Goal: Task Accomplishment & Management: Complete application form

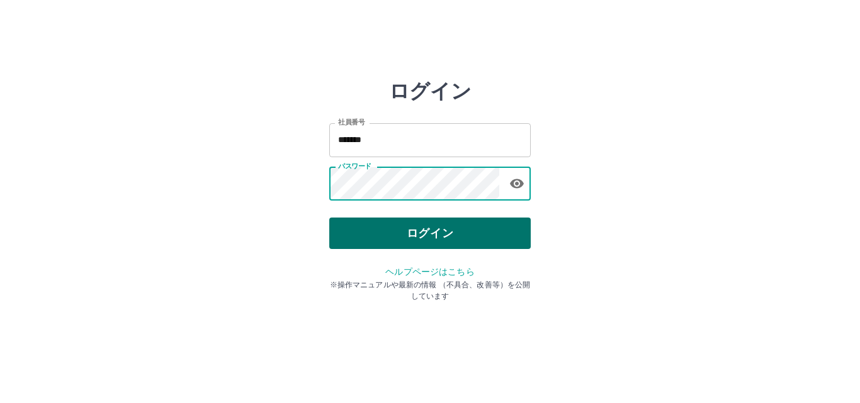
click at [460, 239] on button "ログイン" at bounding box center [429, 233] width 201 height 31
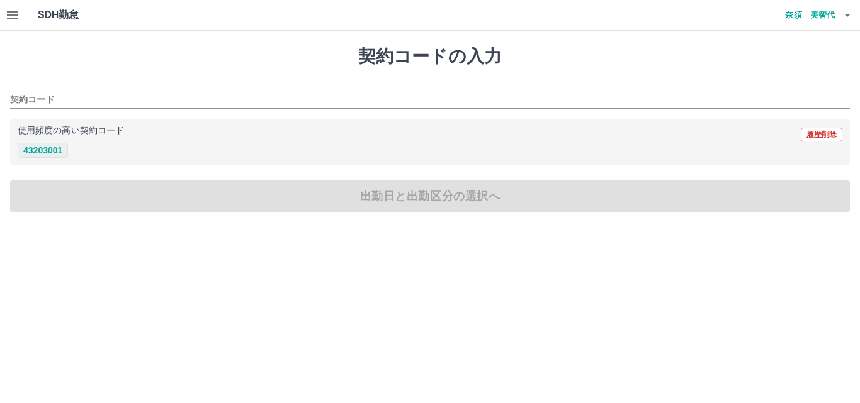
click at [48, 149] on button "43203001" at bounding box center [43, 150] width 50 height 15
type input "********"
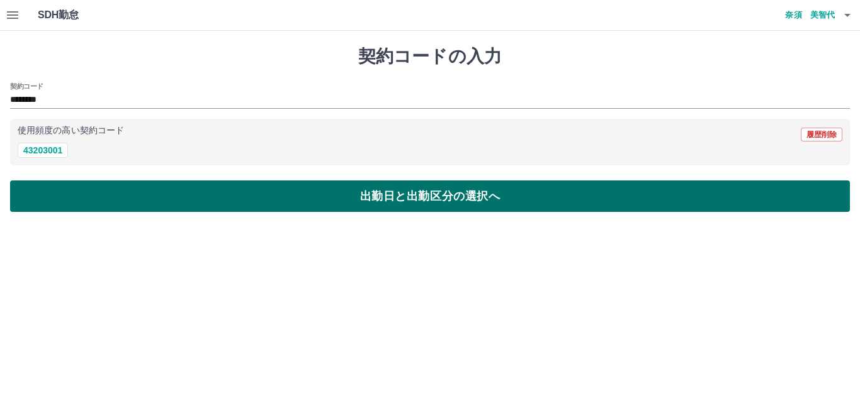
click at [370, 201] on button "出勤日と出勤区分の選択へ" at bounding box center [430, 196] width 840 height 31
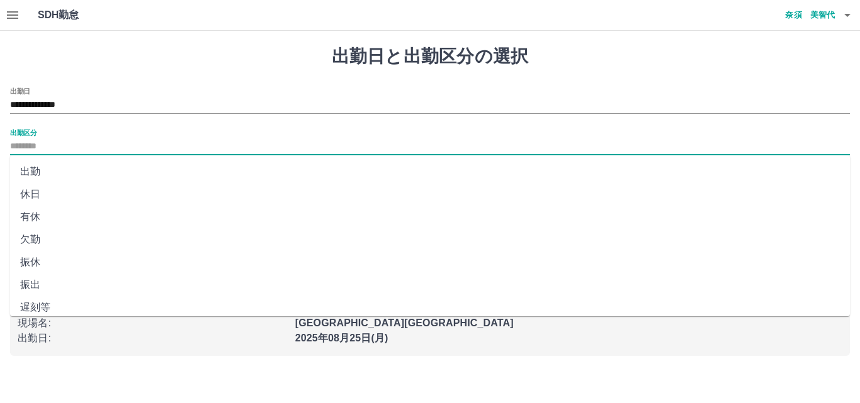
click at [27, 146] on input "出勤区分" at bounding box center [430, 147] width 840 height 16
click at [45, 164] on li "出勤" at bounding box center [430, 172] width 840 height 23
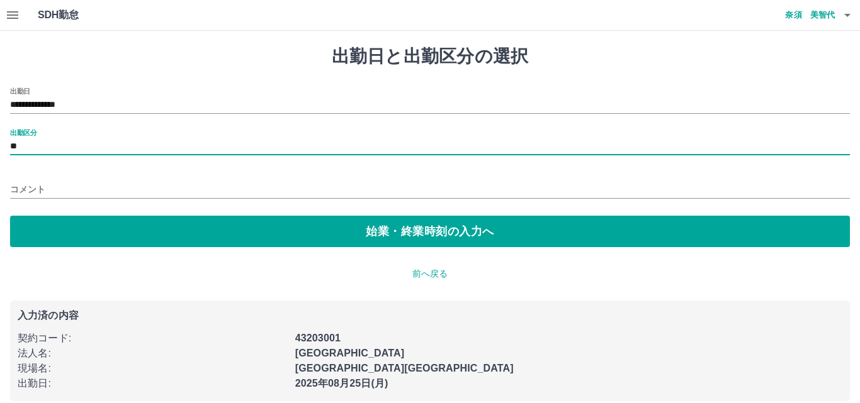
type input "**"
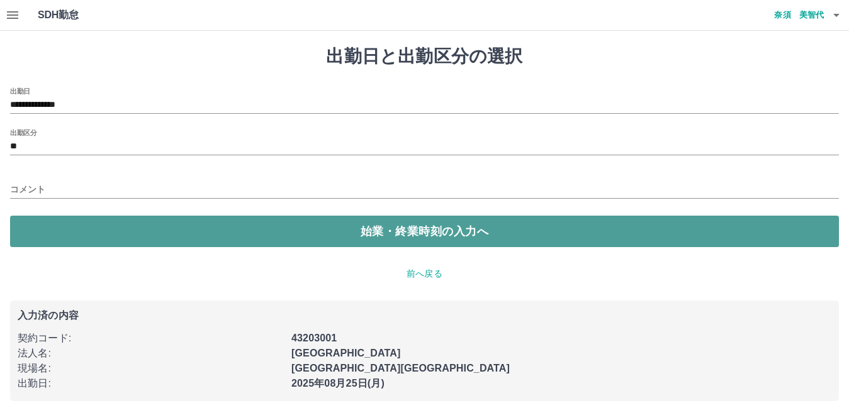
click at [415, 228] on button "始業・終業時刻の入力へ" at bounding box center [424, 231] width 829 height 31
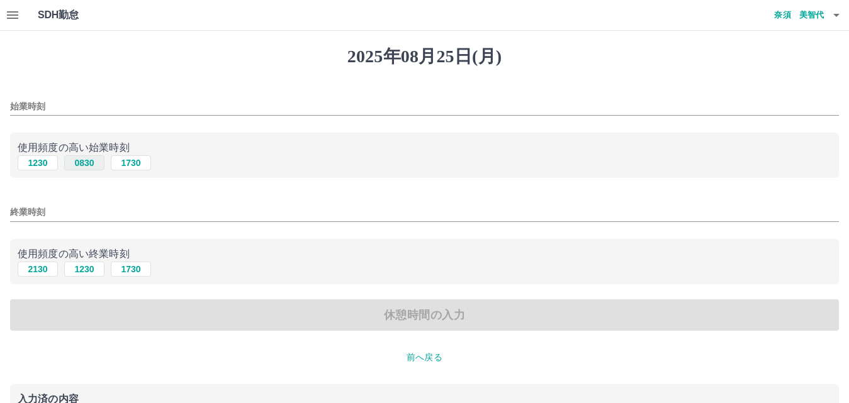
click at [85, 166] on button "0830" at bounding box center [84, 162] width 40 height 15
type input "****"
click at [132, 269] on button "1730" at bounding box center [131, 269] width 40 height 15
type input "****"
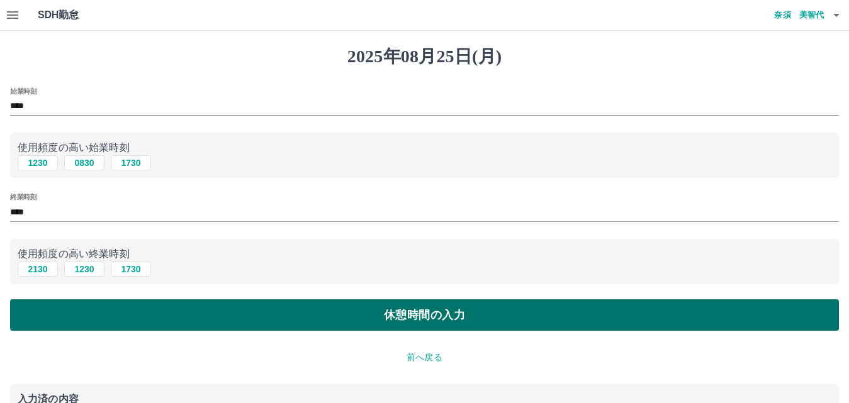
click at [339, 315] on button "休憩時間の入力" at bounding box center [424, 315] width 829 height 31
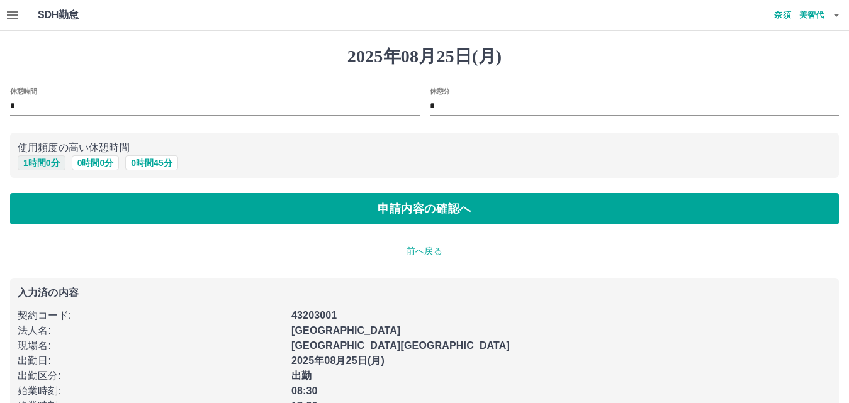
click at [37, 167] on button "1 時間 0 分" at bounding box center [42, 162] width 48 height 15
type input "*"
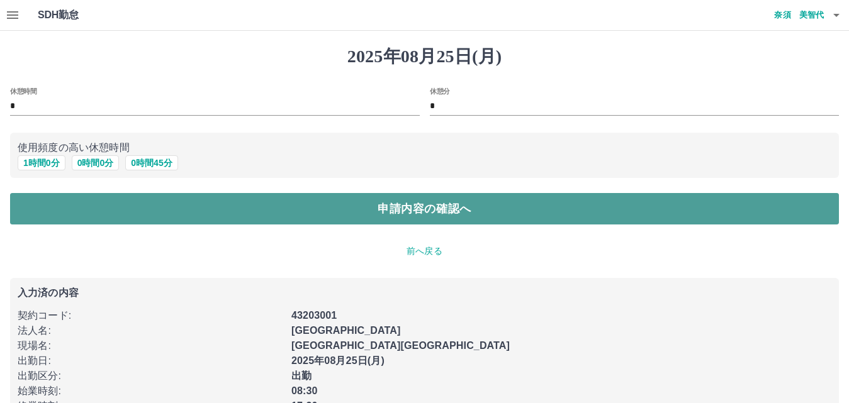
click at [261, 213] on button "申請内容の確認へ" at bounding box center [424, 208] width 829 height 31
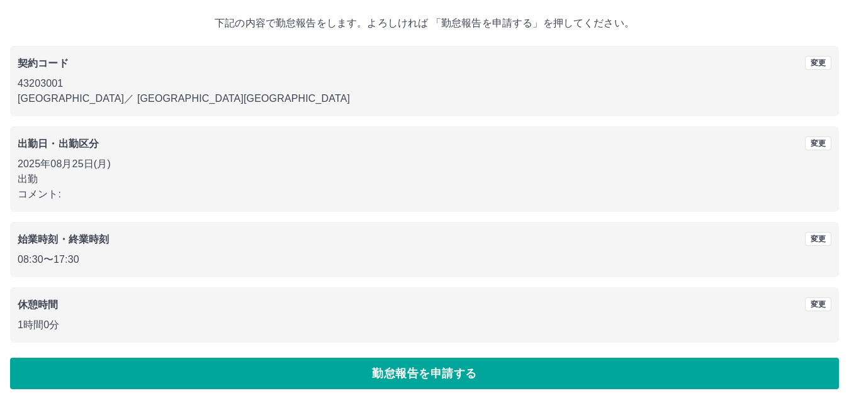
scroll to position [68, 0]
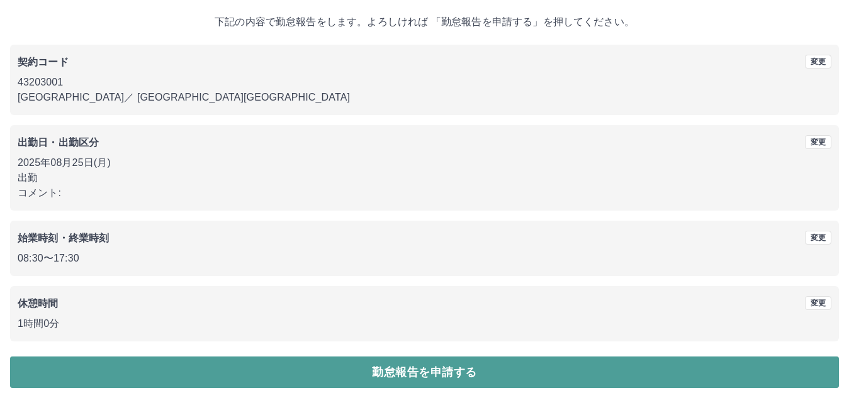
click at [386, 370] on button "勤怠報告を申請する" at bounding box center [424, 372] width 829 height 31
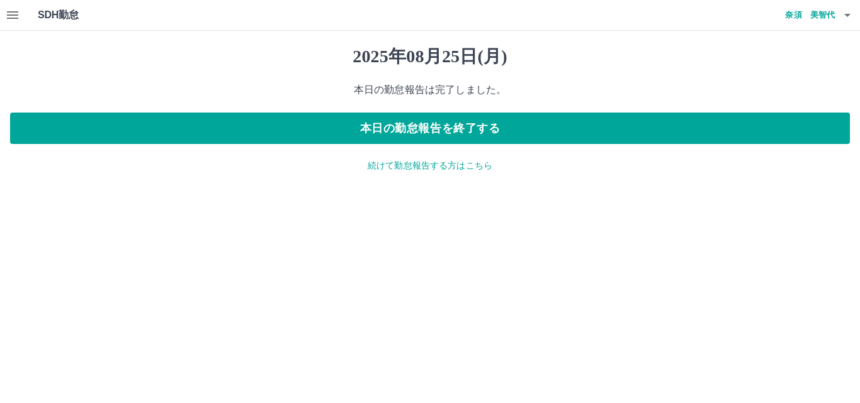
click at [15, 14] on icon "button" at bounding box center [12, 15] width 15 height 15
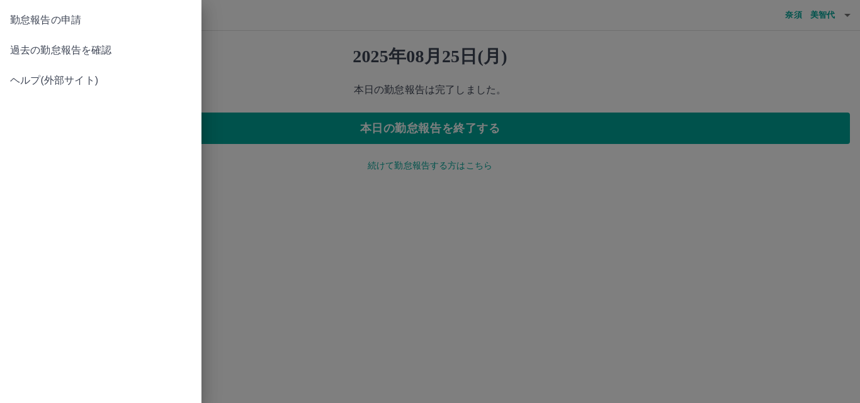
click at [99, 58] on link "過去の勤怠報告を確認" at bounding box center [100, 50] width 201 height 30
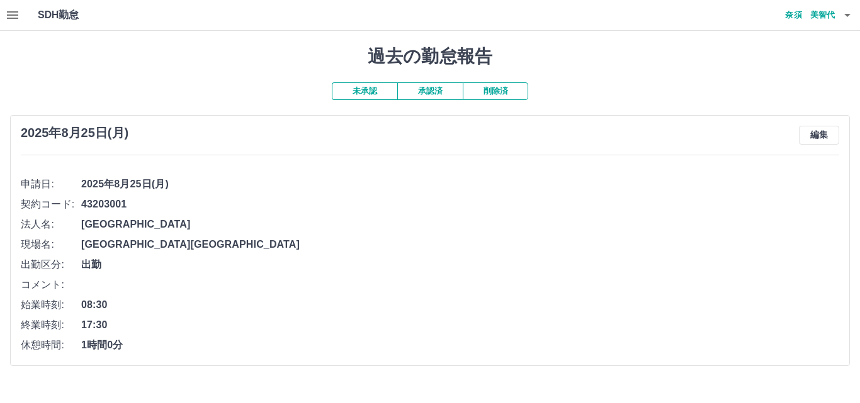
click at [444, 91] on button "承認済" at bounding box center [429, 91] width 65 height 18
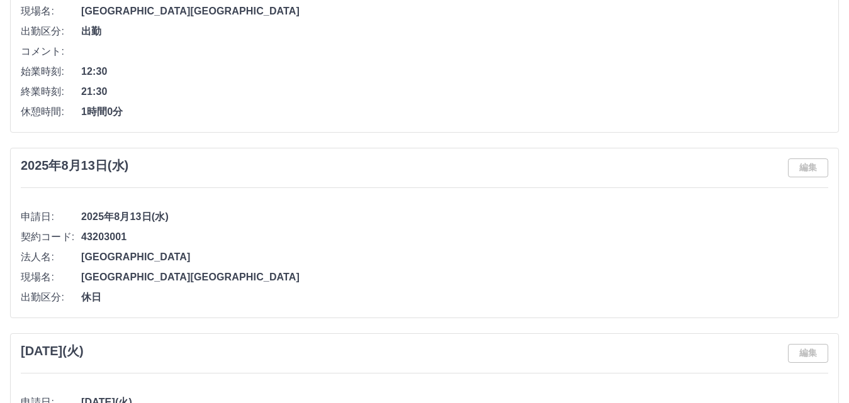
scroll to position [2140, 0]
